Goal: Transaction & Acquisition: Purchase product/service

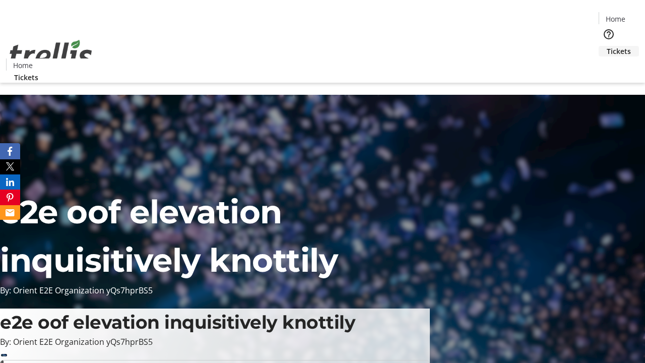
click at [607, 46] on span "Tickets" at bounding box center [619, 51] width 24 height 11
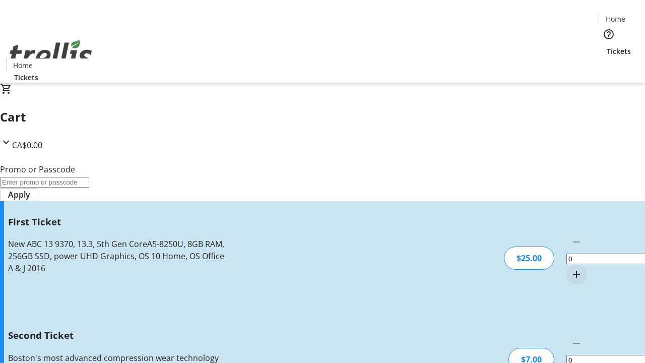
click at [570, 268] on mat-icon "Increment by one" at bounding box center [576, 274] width 12 height 12
type input "1"
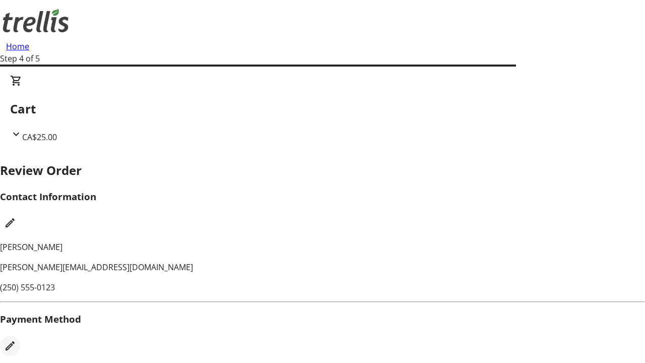
click at [16, 340] on mat-icon "Edit Payment Method" at bounding box center [10, 346] width 12 height 12
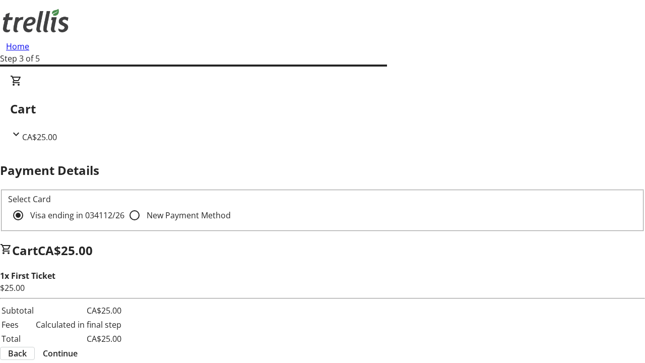
click at [124, 205] on input "New Payment Method" at bounding box center [134, 215] width 20 height 20
radio input "true"
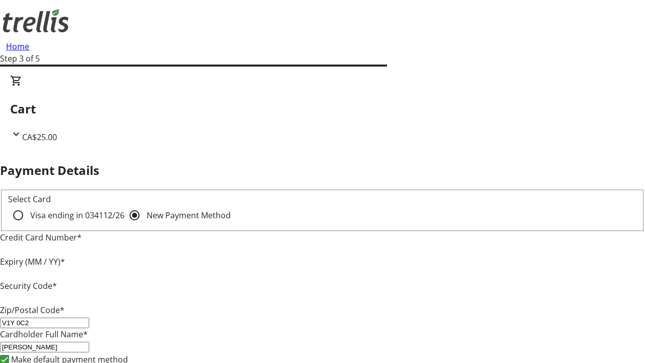
type input "V1Y 0C2"
